Goal: Transaction & Acquisition: Purchase product/service

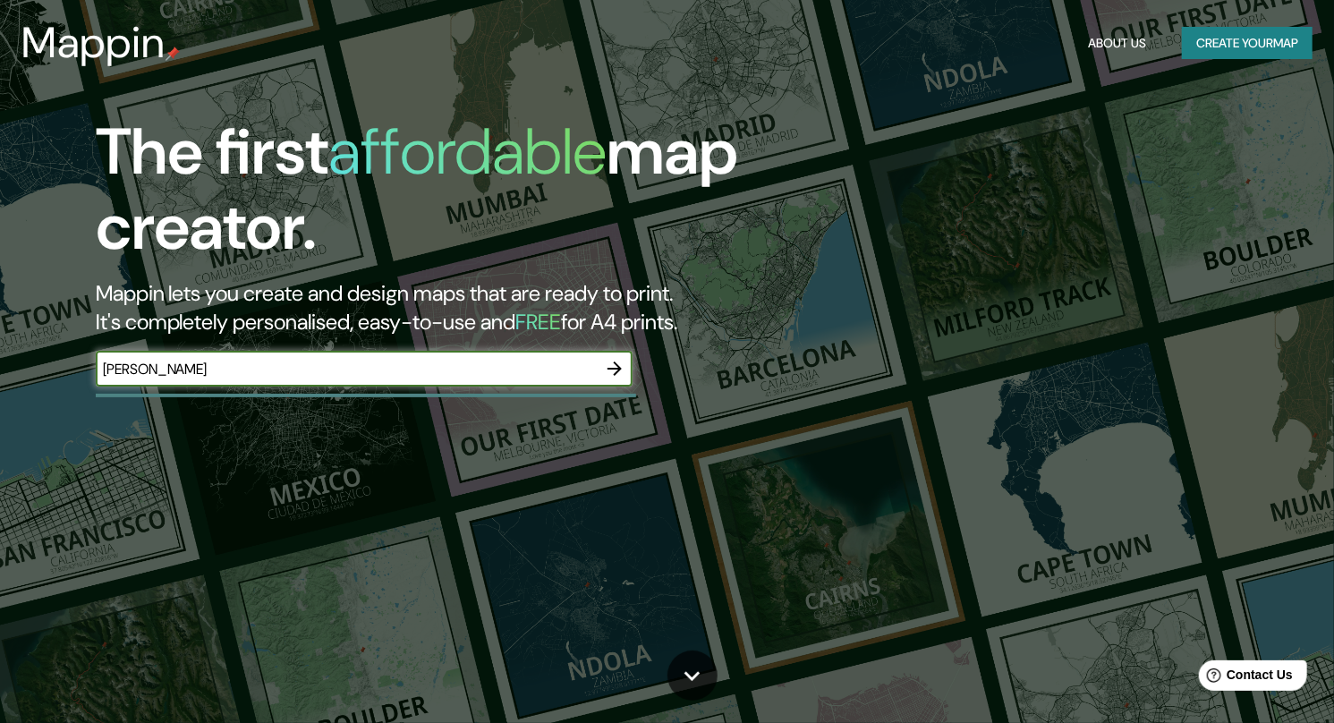
type input "[PERSON_NAME]"
click at [615, 366] on icon "button" at bounding box center [614, 368] width 21 height 21
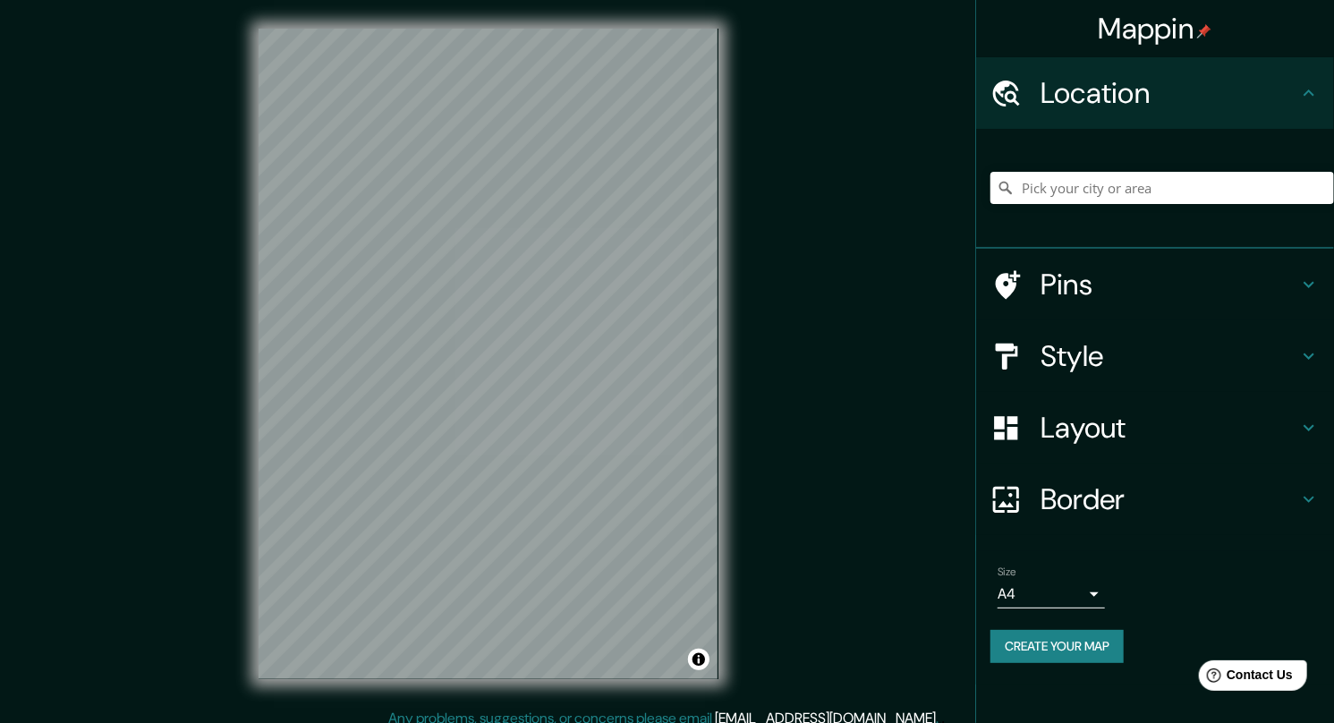
click at [1078, 585] on body "Mappin Location Pins Style Layout Border Choose a border. Hint : you can make l…" at bounding box center [667, 361] width 1334 height 723
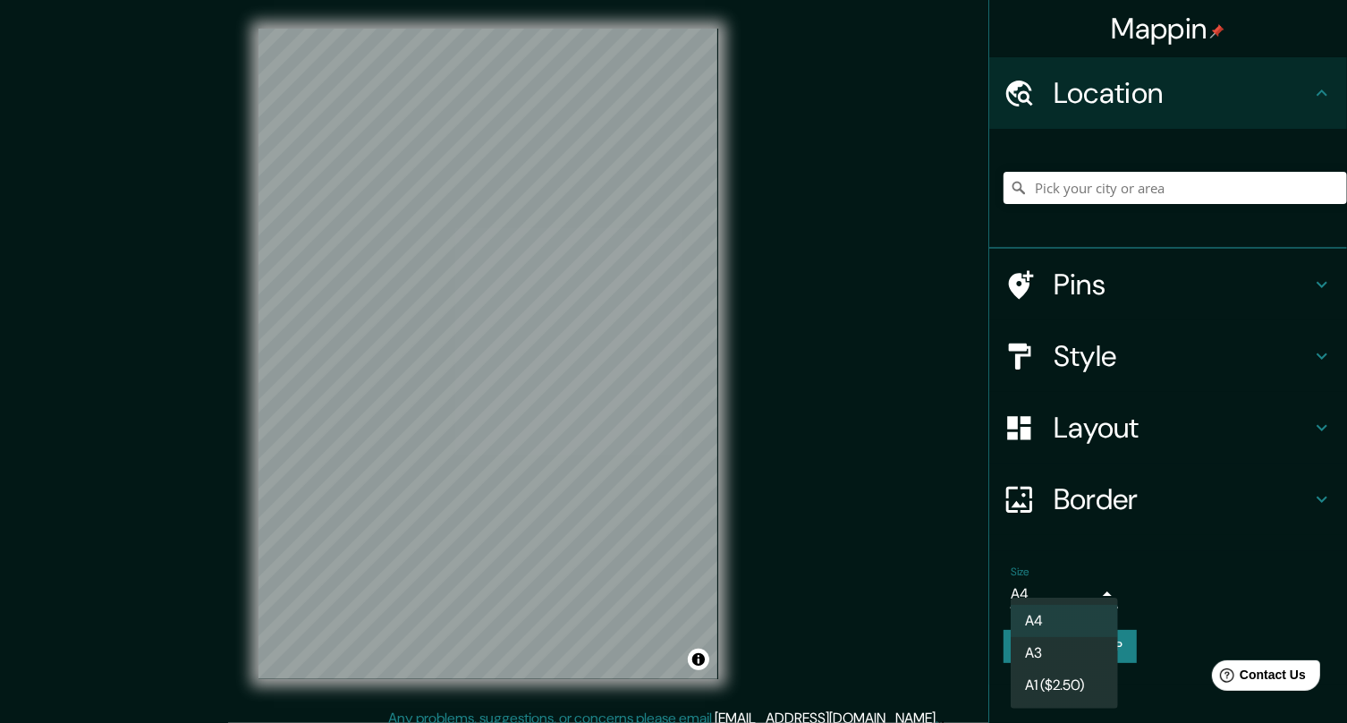
click at [1078, 585] on div at bounding box center [673, 361] width 1347 height 723
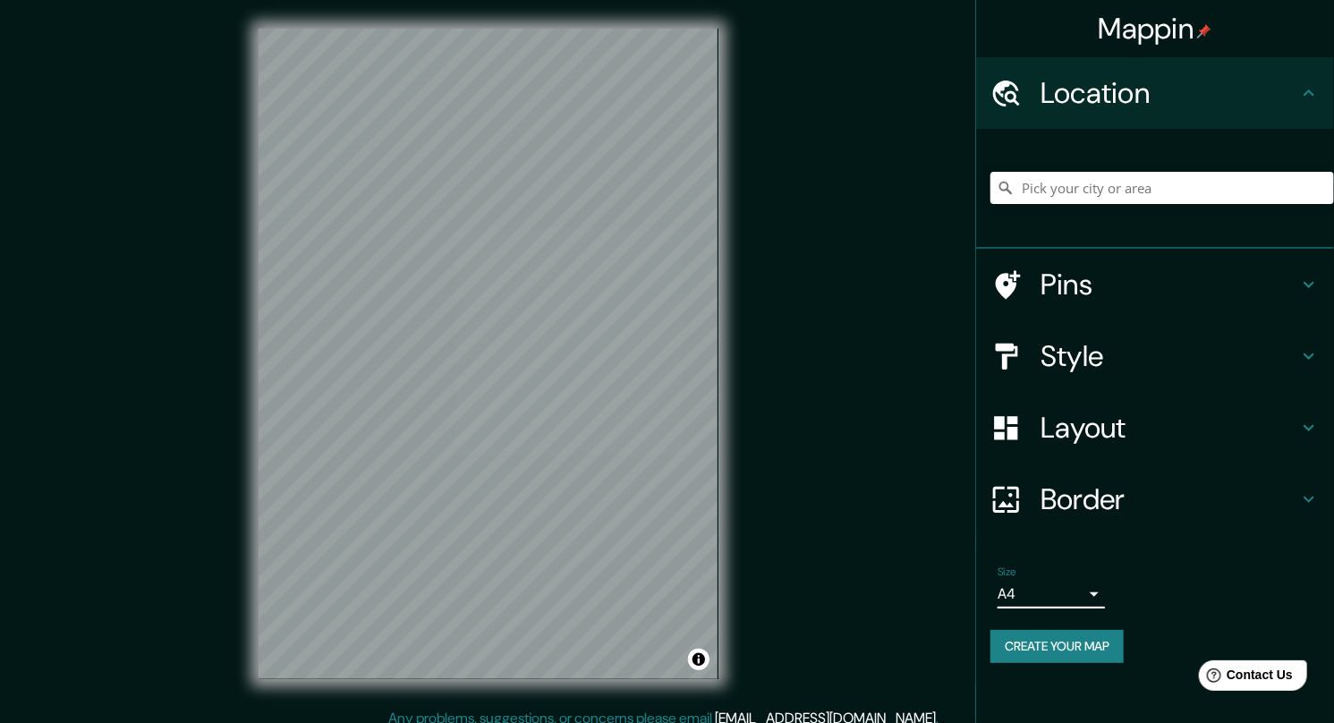
click at [1067, 656] on button "Create your map" at bounding box center [1056, 646] width 133 height 33
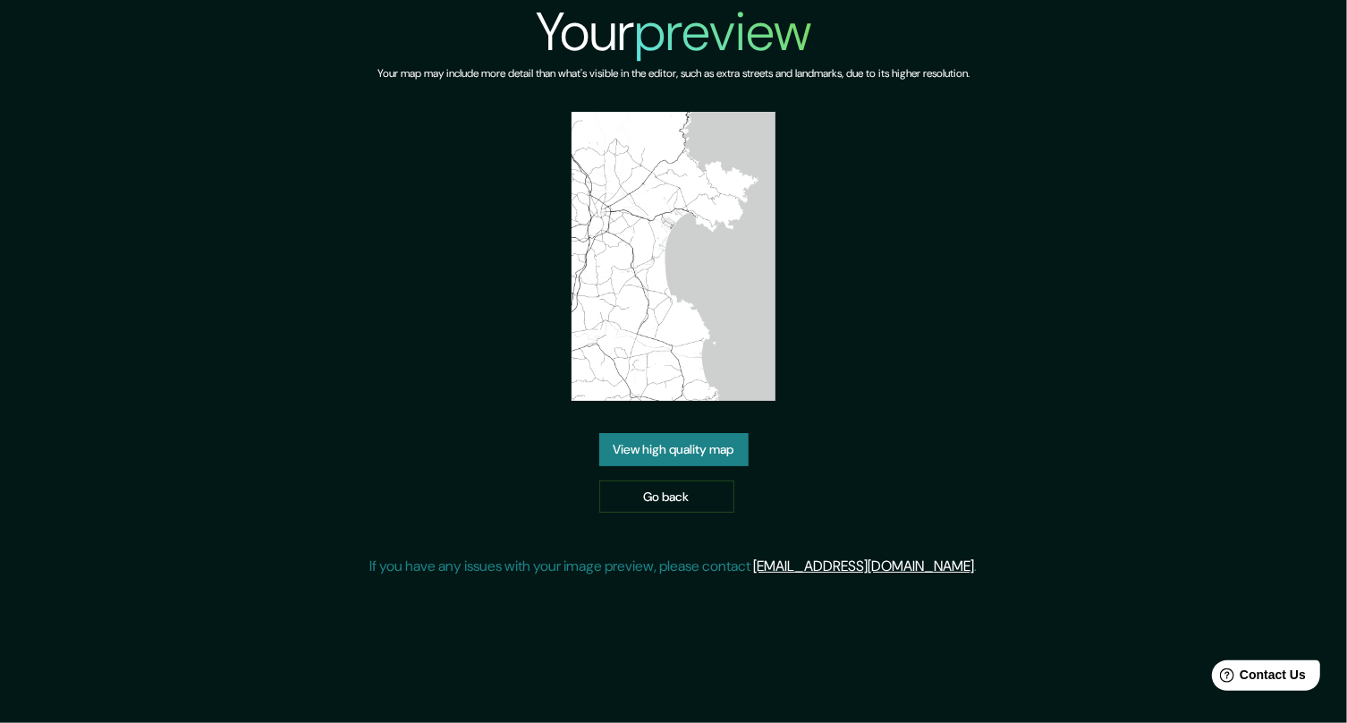
click at [674, 250] on img at bounding box center [674, 256] width 205 height 289
click at [674, 442] on link "View high quality map" at bounding box center [673, 449] width 149 height 33
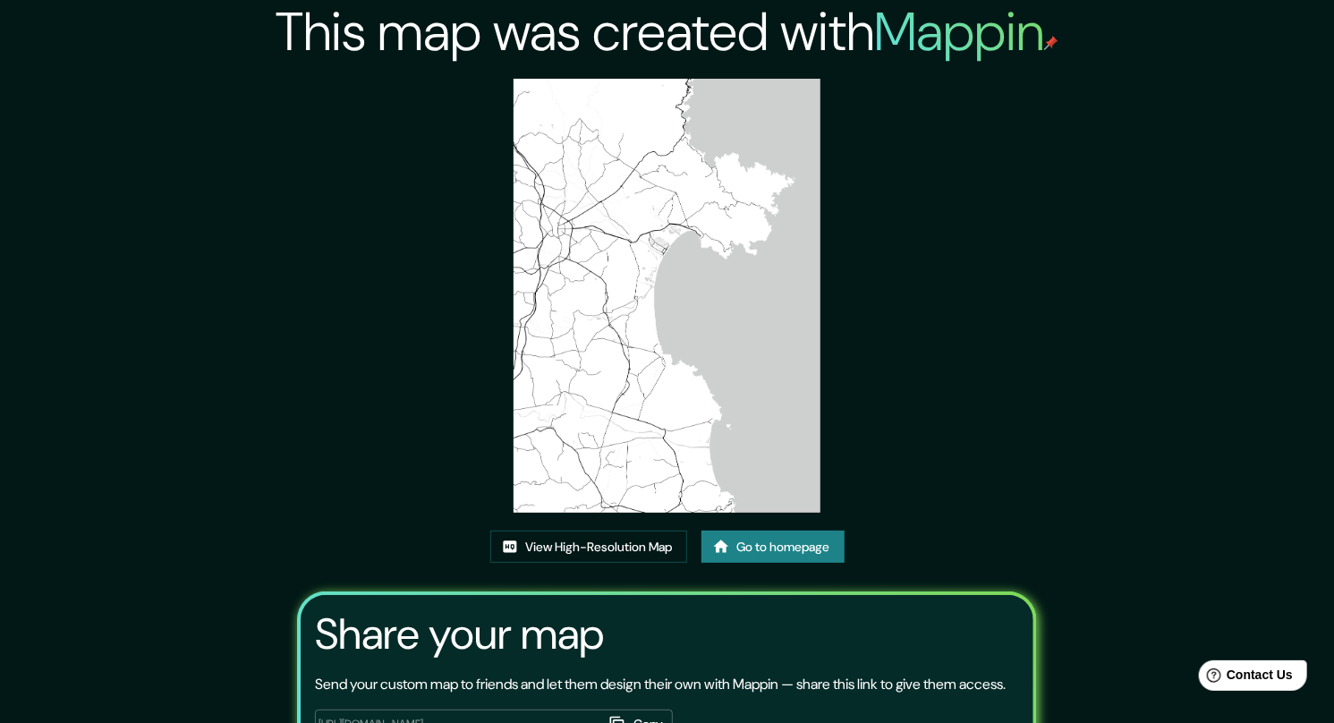
click at [715, 228] on img at bounding box center [666, 296] width 307 height 434
